Goal: Information Seeking & Learning: Learn about a topic

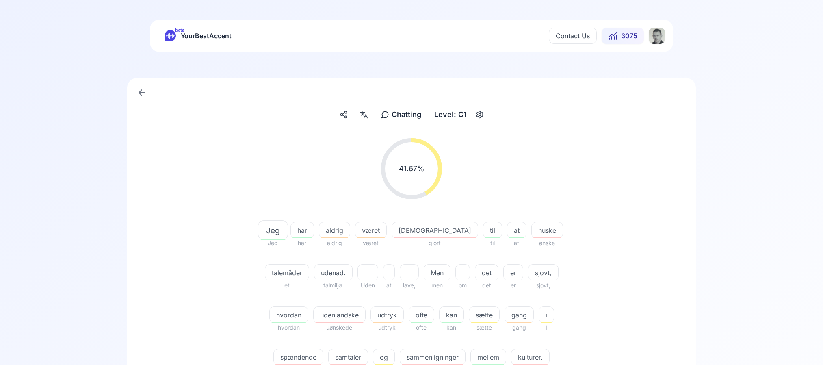
scroll to position [81, 0]
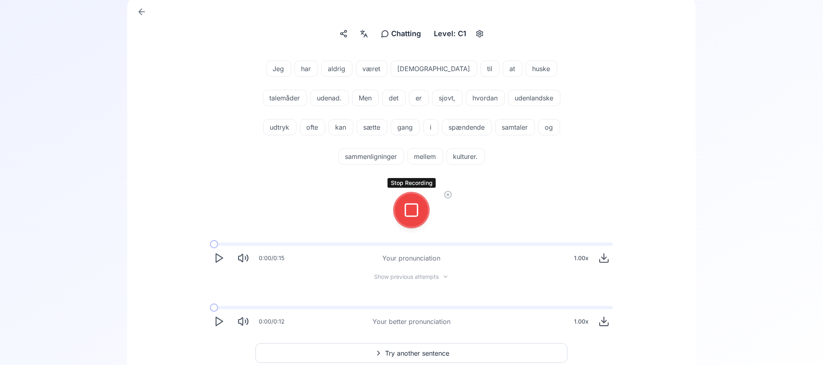
click at [412, 206] on icon at bounding box center [411, 210] width 16 height 16
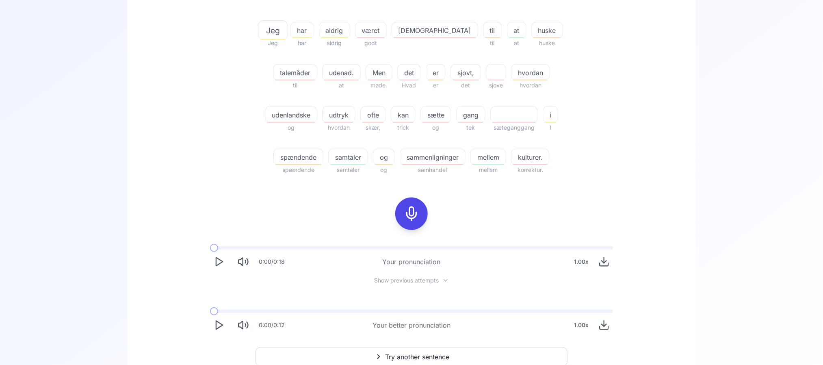
scroll to position [203, 0]
click at [407, 149] on span "sammenligninger" at bounding box center [432, 154] width 65 height 10
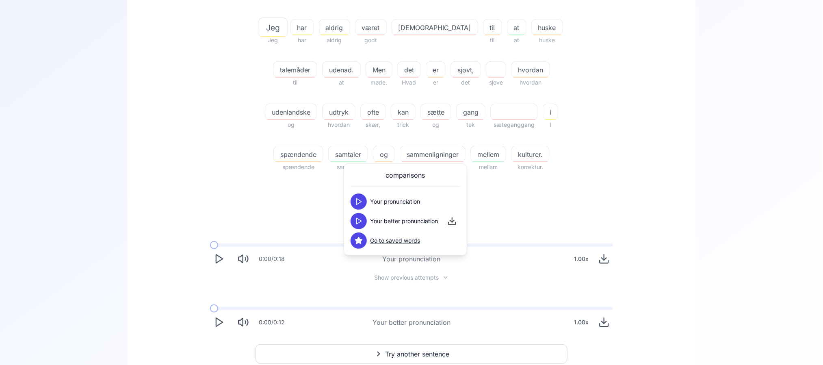
click at [356, 223] on icon at bounding box center [358, 221] width 8 height 8
click at [268, 213] on div "25.56 % 25.56 % Jeg Jeg har har aldrig aldrig været godt god til til at at husk…" at bounding box center [411, 133] width 529 height 408
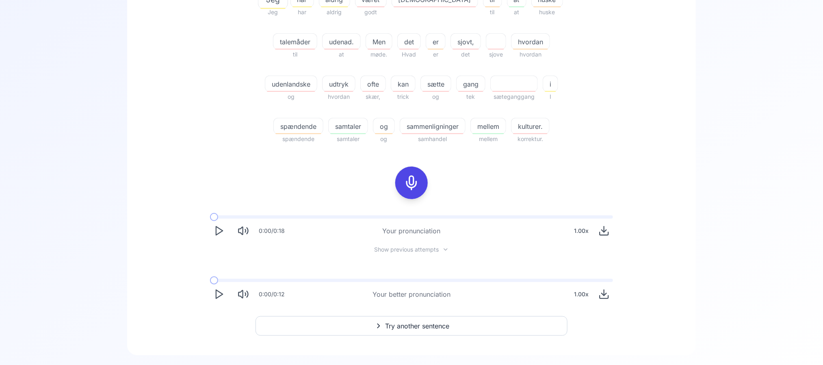
scroll to position [246, 0]
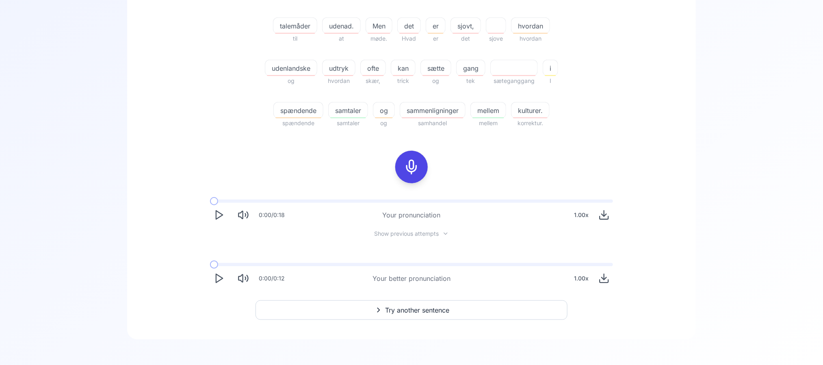
click at [411, 109] on span "sammenligninger" at bounding box center [432, 111] width 65 height 10
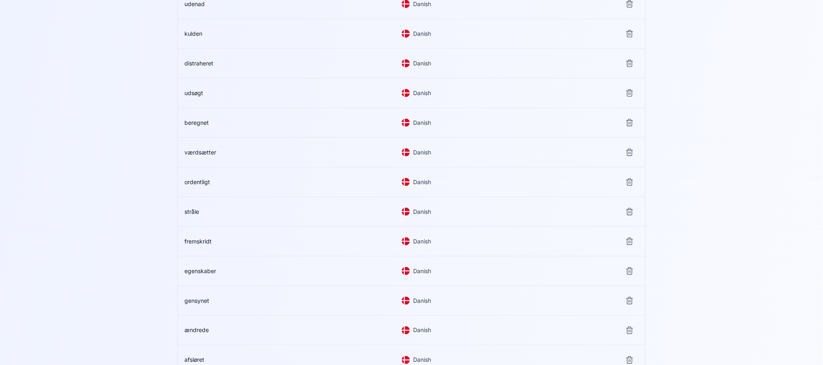
scroll to position [4105, 0]
click at [201, 239] on span "forfærdet" at bounding box center [197, 241] width 26 height 7
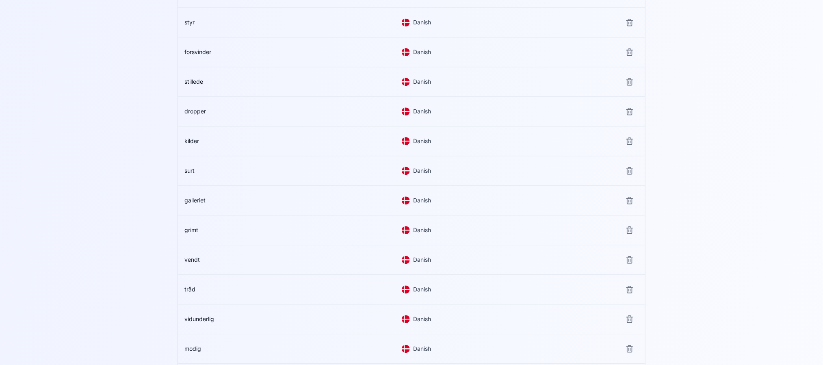
scroll to position [938, 0]
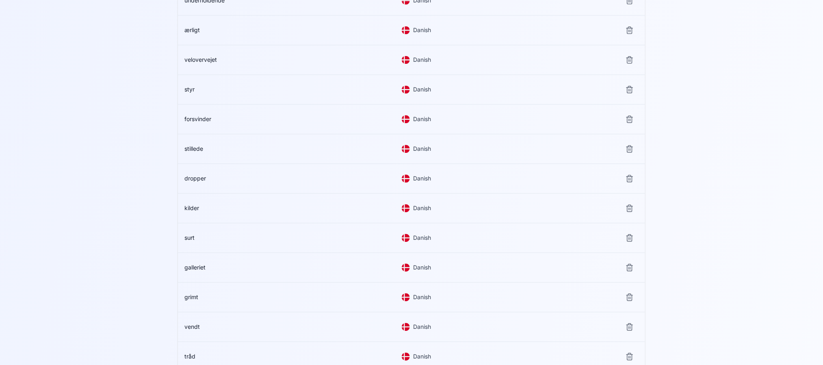
click at [201, 123] on button "forsvinder" at bounding box center [197, 119] width 27 height 8
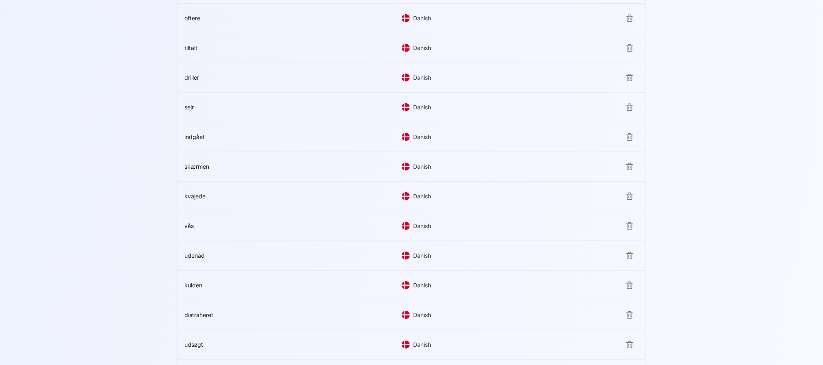
scroll to position [0, 0]
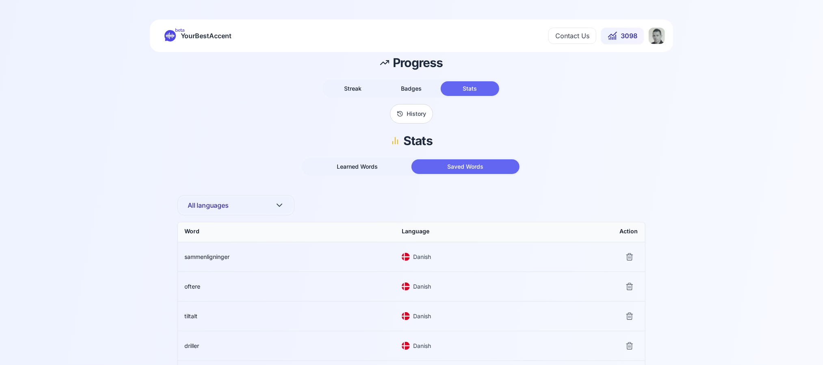
click at [400, 110] on icon at bounding box center [400, 113] width 6 height 6
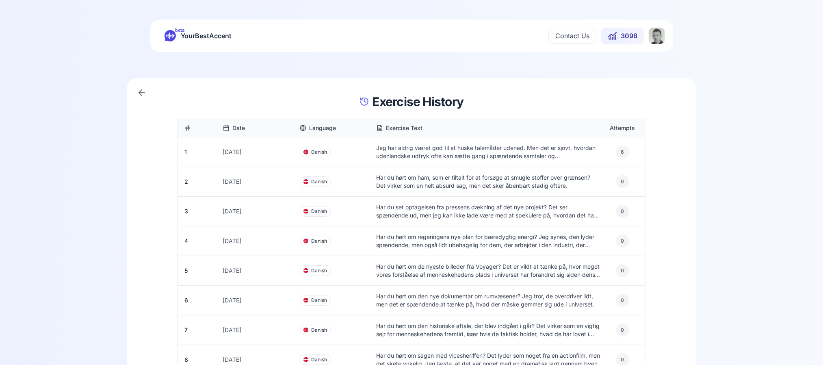
click at [196, 46] on div "beta YourBestAccent Contact Us 3098" at bounding box center [411, 35] width 523 height 32
click at [196, 38] on span "YourBestAccent" at bounding box center [206, 35] width 51 height 11
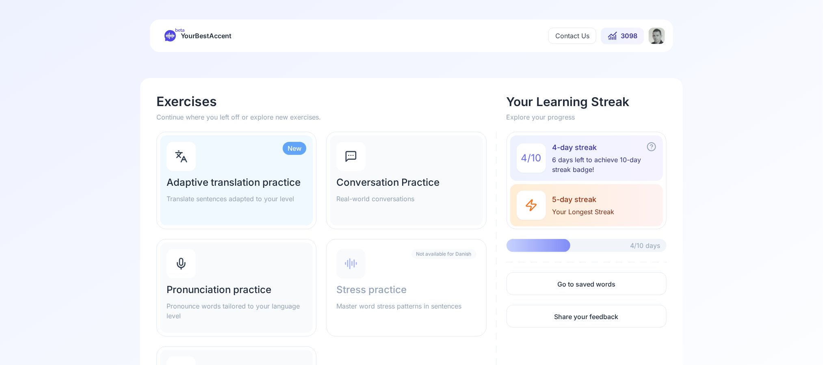
click at [661, 34] on html "beta YourBestAccent Contact Us 3098 Exercises Continue where you left off or ex…" at bounding box center [411, 182] width 823 height 365
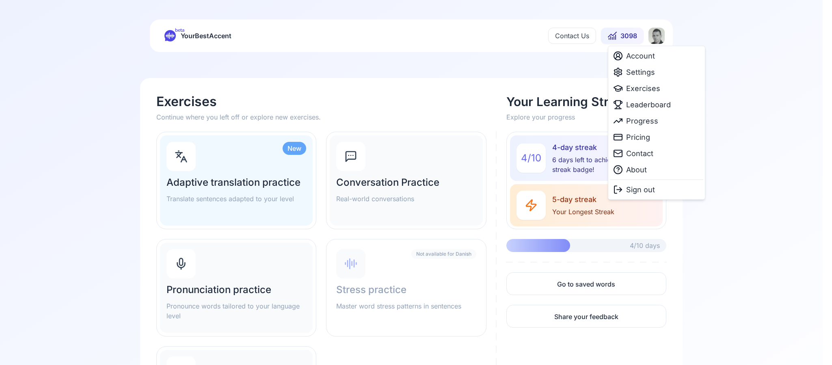
click at [631, 35] on html "beta YourBestAccent Contact Us 3098 Exercises Continue where you left off or ex…" at bounding box center [416, 182] width 832 height 365
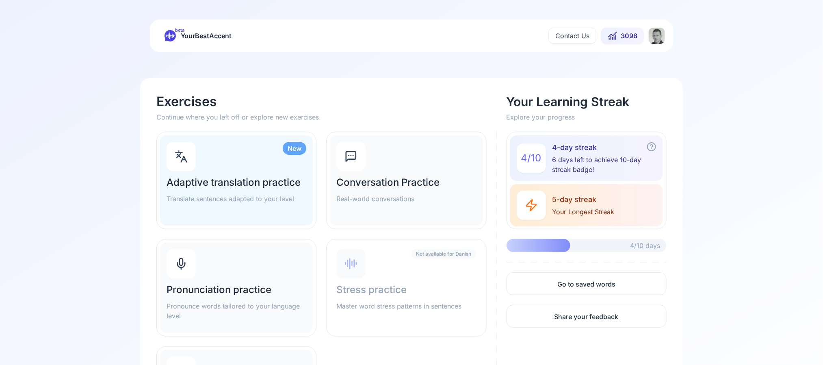
click at [630, 37] on span "3098" at bounding box center [628, 36] width 17 height 10
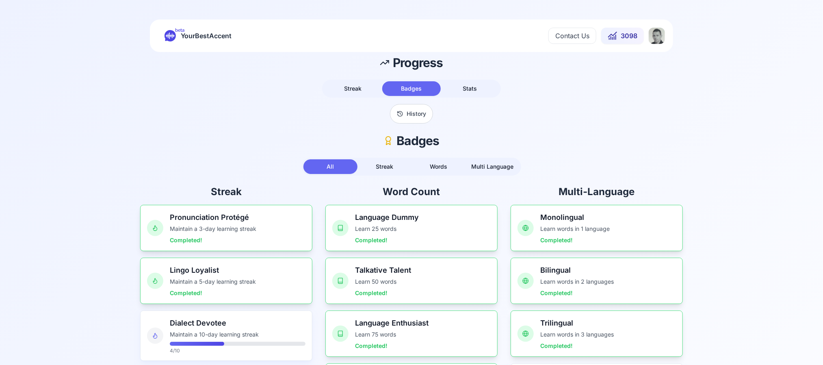
click at [488, 166] on span "Multi Language" at bounding box center [492, 166] width 42 height 7
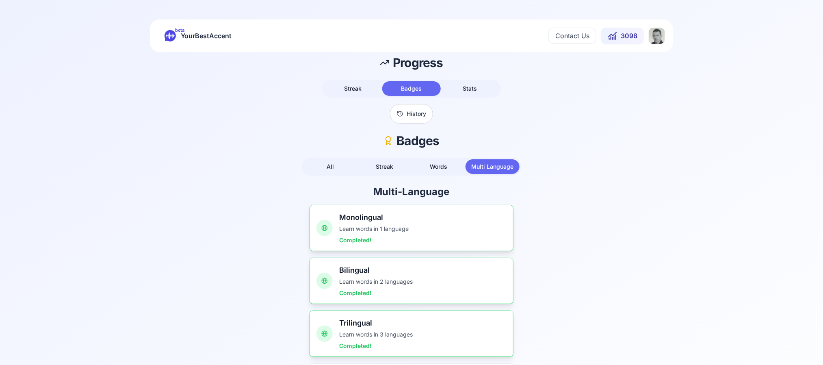
click at [216, 41] on span "YourBestAccent" at bounding box center [206, 35] width 51 height 11
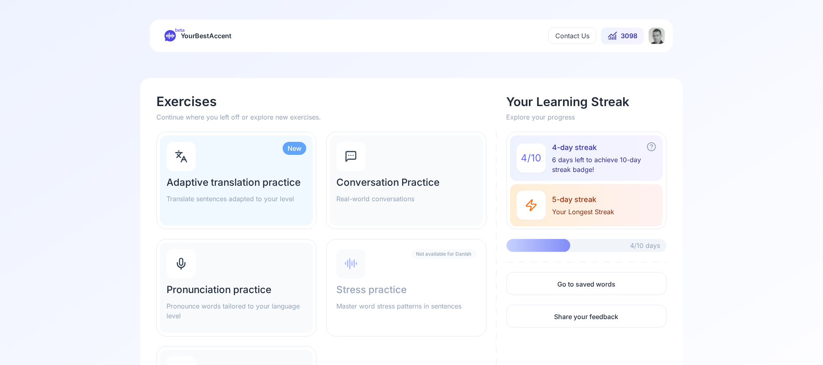
click at [653, 45] on div "beta YourBestAccent Contact Us 3098" at bounding box center [411, 35] width 523 height 32
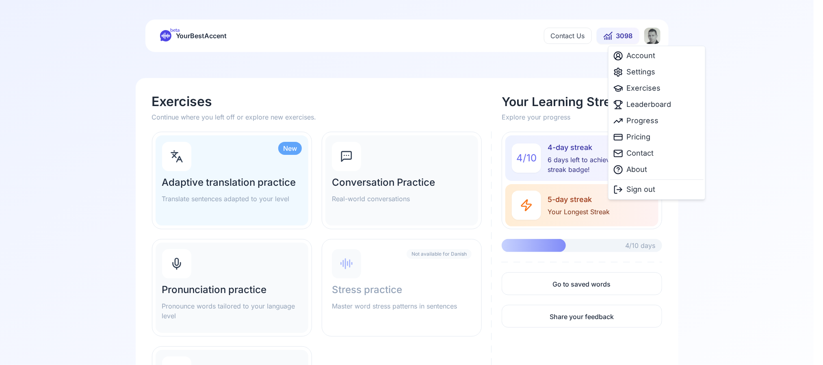
click at [653, 43] on html "beta YourBestAccent Contact Us 3098 Exercises Continue where you left off or ex…" at bounding box center [411, 182] width 823 height 365
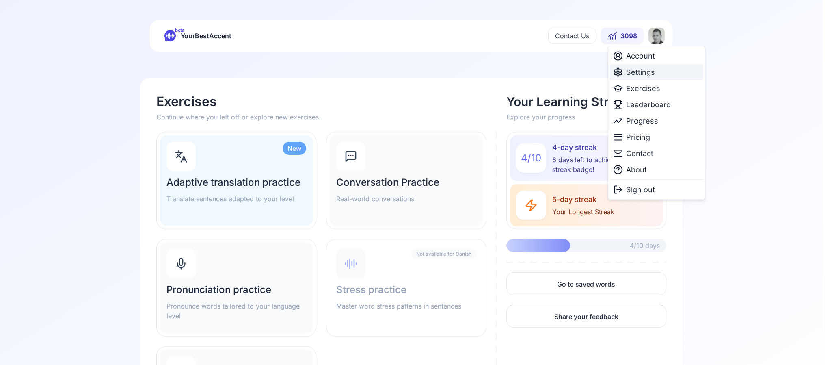
click at [645, 77] on span "Settings" at bounding box center [640, 72] width 29 height 11
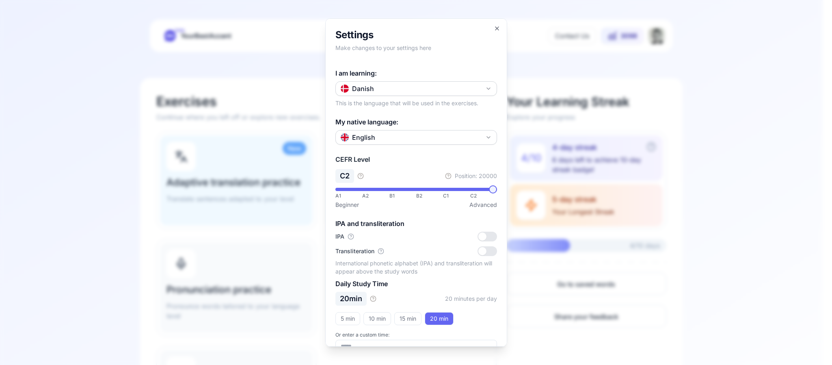
click at [497, 193] on span at bounding box center [493, 189] width 8 height 8
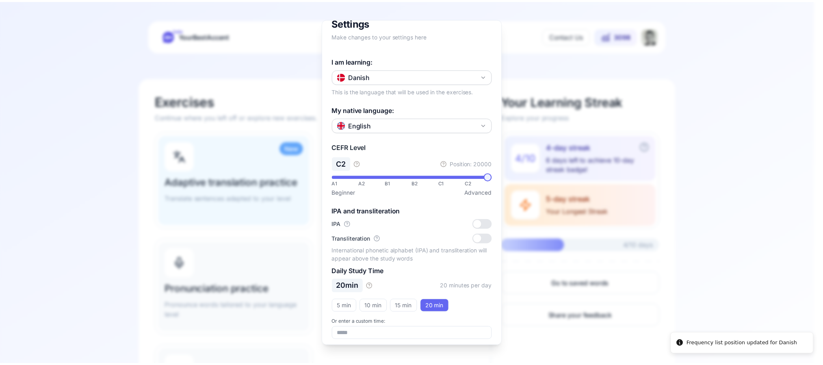
scroll to position [17, 0]
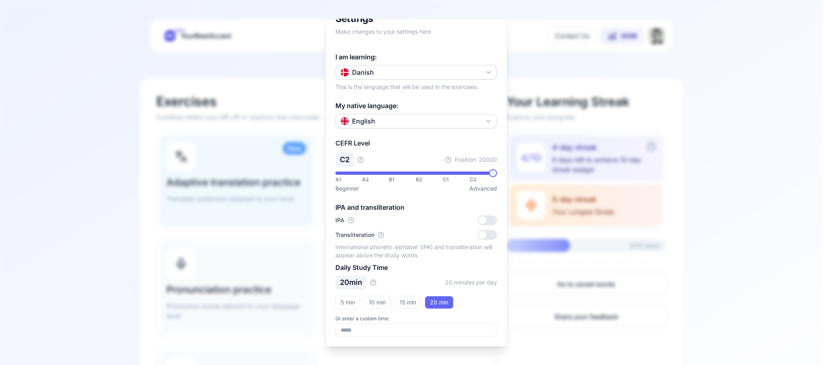
click at [710, 206] on div at bounding box center [416, 182] width 832 height 365
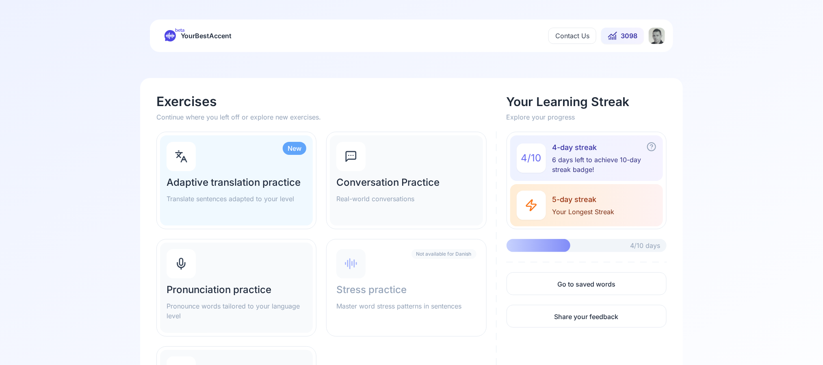
click at [244, 268] on div "Pronunciation practice Pronounce words tailored to your language level" at bounding box center [236, 287] width 153 height 90
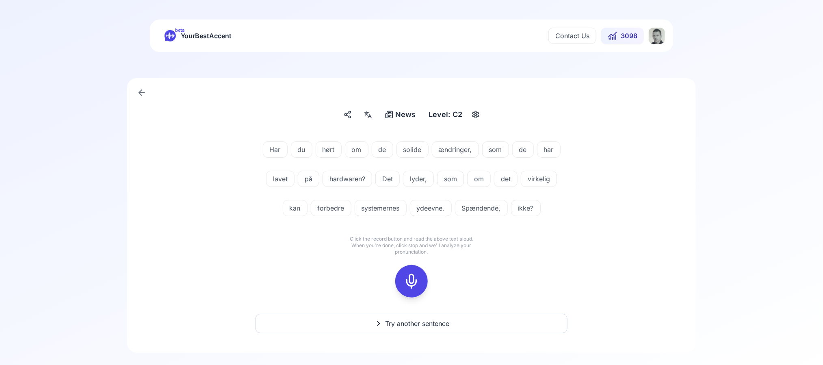
click at [407, 150] on span "solide" at bounding box center [412, 150] width 31 height 10
click at [412, 130] on div "Har du hørt om de solide ændringer, som de har lavet på hardwaren? Det lyder, s…" at bounding box center [411, 232] width 536 height 208
click at [407, 272] on div at bounding box center [411, 281] width 19 height 32
click at [402, 284] on div at bounding box center [411, 281] width 19 height 32
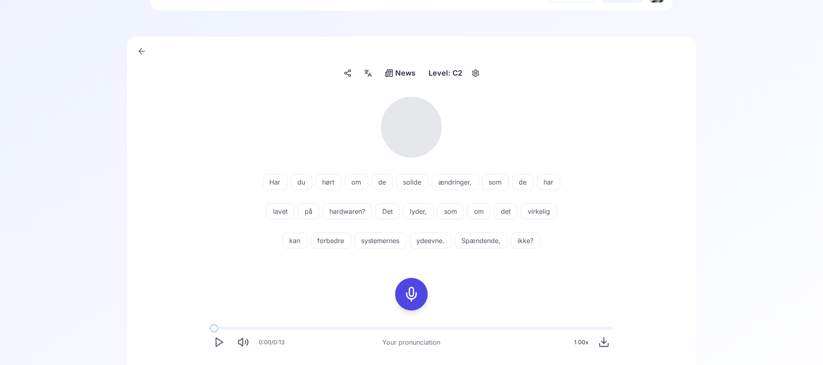
scroll to position [122, 0]
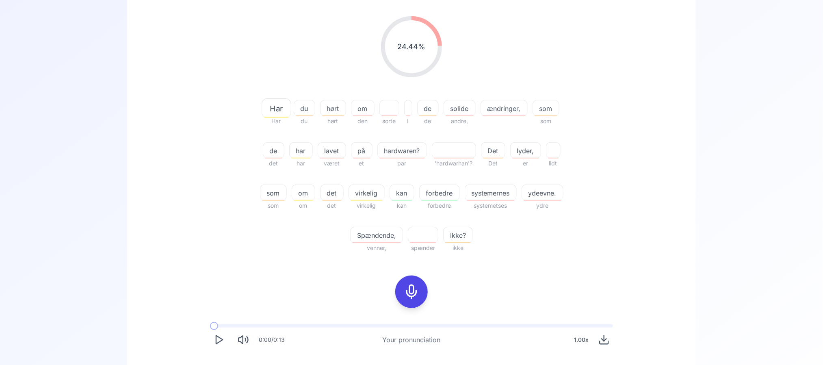
click at [499, 194] on span "systemernes" at bounding box center [490, 193] width 51 height 10
click at [447, 262] on icon at bounding box center [445, 260] width 8 height 8
click at [613, 247] on div "24.44 % 24.44 % Har Har du du hørt hørt om den sorte I de de solide andre, ændr…" at bounding box center [411, 134] width 468 height 249
click at [534, 194] on span "ydeevne." at bounding box center [542, 193] width 41 height 10
click at [499, 260] on icon at bounding box center [497, 260] width 8 height 8
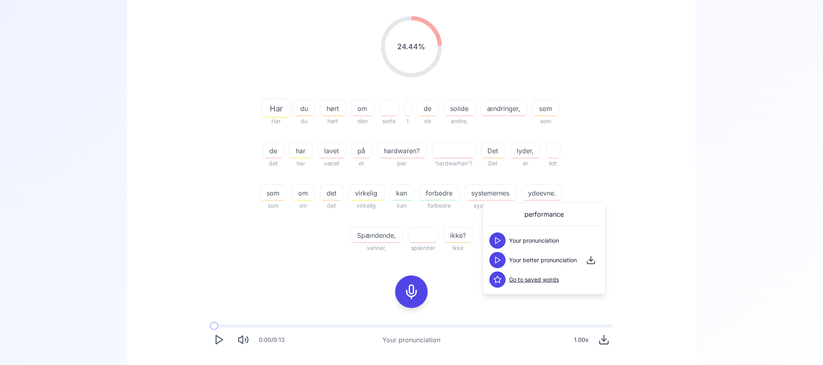
click at [499, 278] on icon at bounding box center [497, 279] width 7 height 6
click at [634, 240] on div "24.44 % 24.44 % Har Har du du hørt hørt om den sorte I de de solide andre, ændr…" at bounding box center [411, 134] width 468 height 249
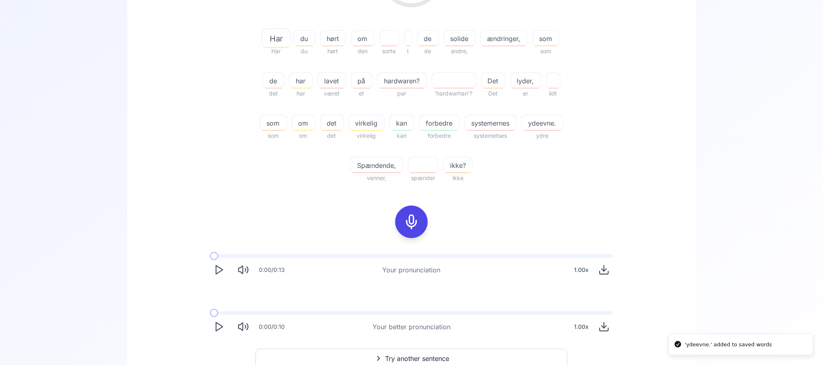
scroll to position [240, 0]
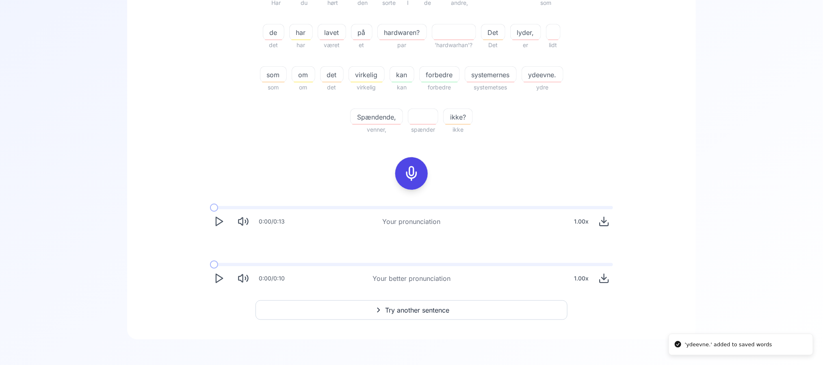
click at [221, 279] on polygon "Play" at bounding box center [219, 278] width 6 height 9
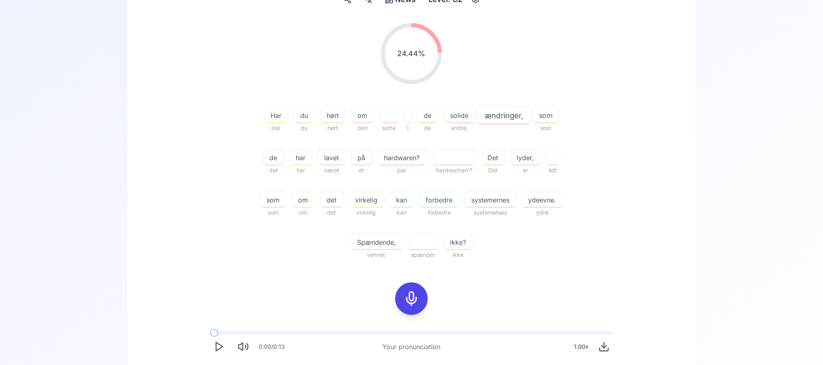
scroll to position [179, 0]
